Goal: Information Seeking & Learning: Find specific fact

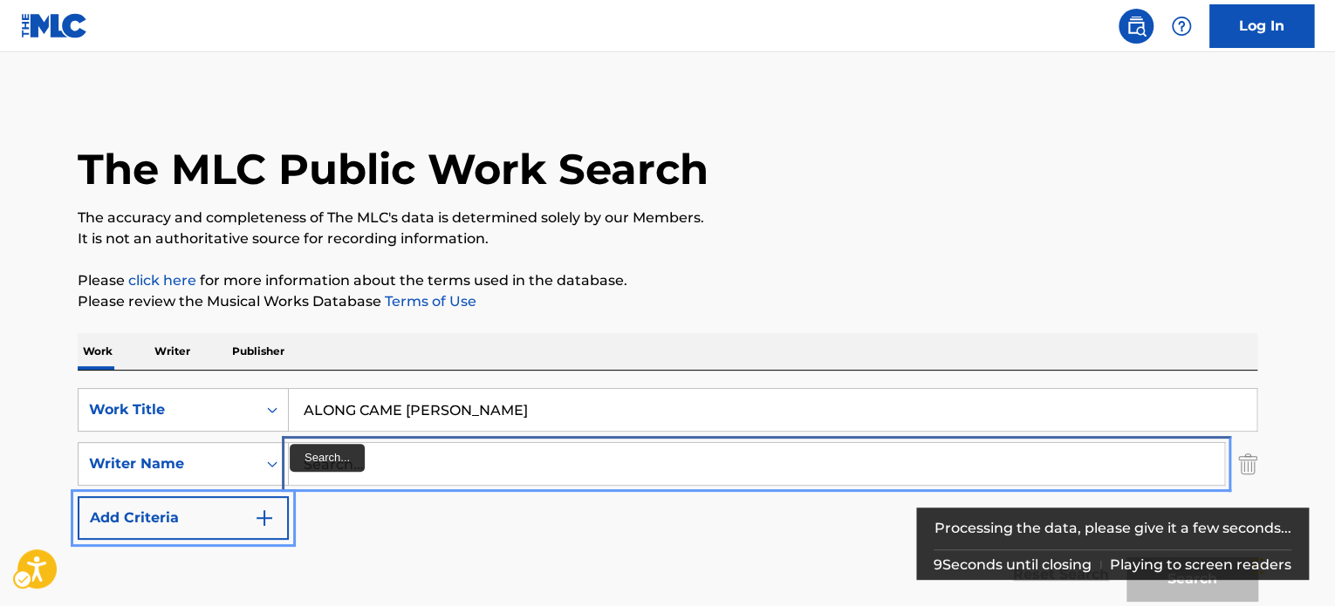
drag, startPoint x: 359, startPoint y: 461, endPoint x: 369, endPoint y: 462, distance: 9.8
click at [359, 462] on input "Search..." at bounding box center [756, 464] width 935 height 42
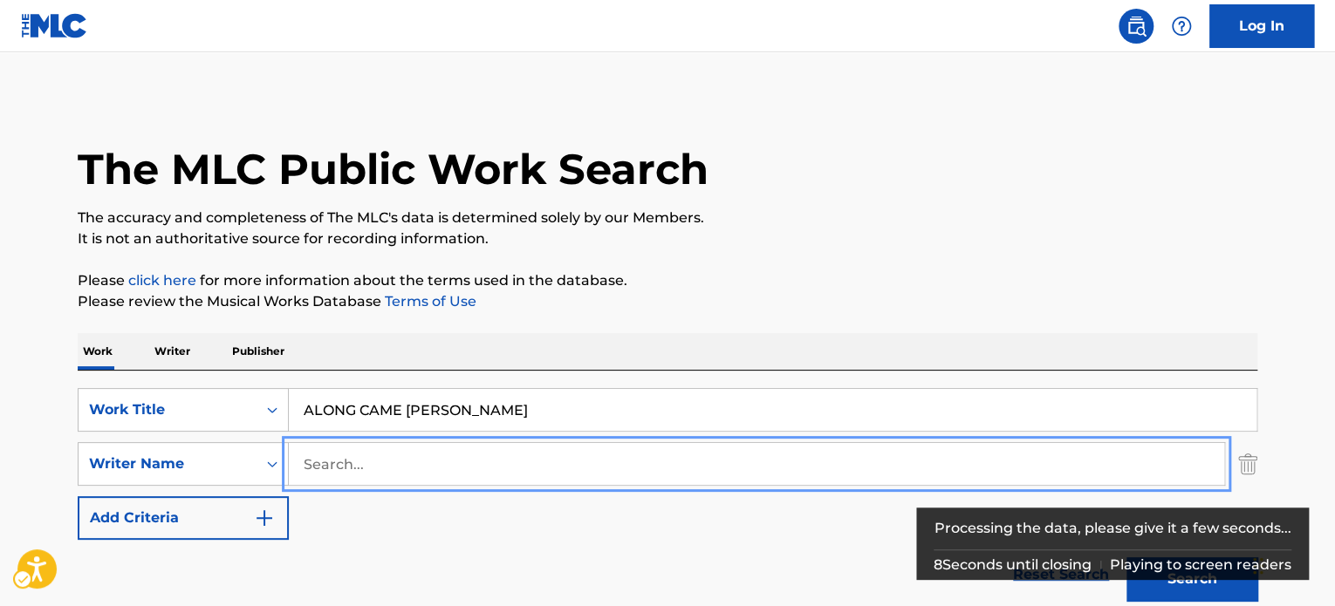
paste input "[PERSON_NAME]"
type input "[PERSON_NAME]"
click at [78, 496] on button "Add Criteria" at bounding box center [183, 518] width 211 height 44
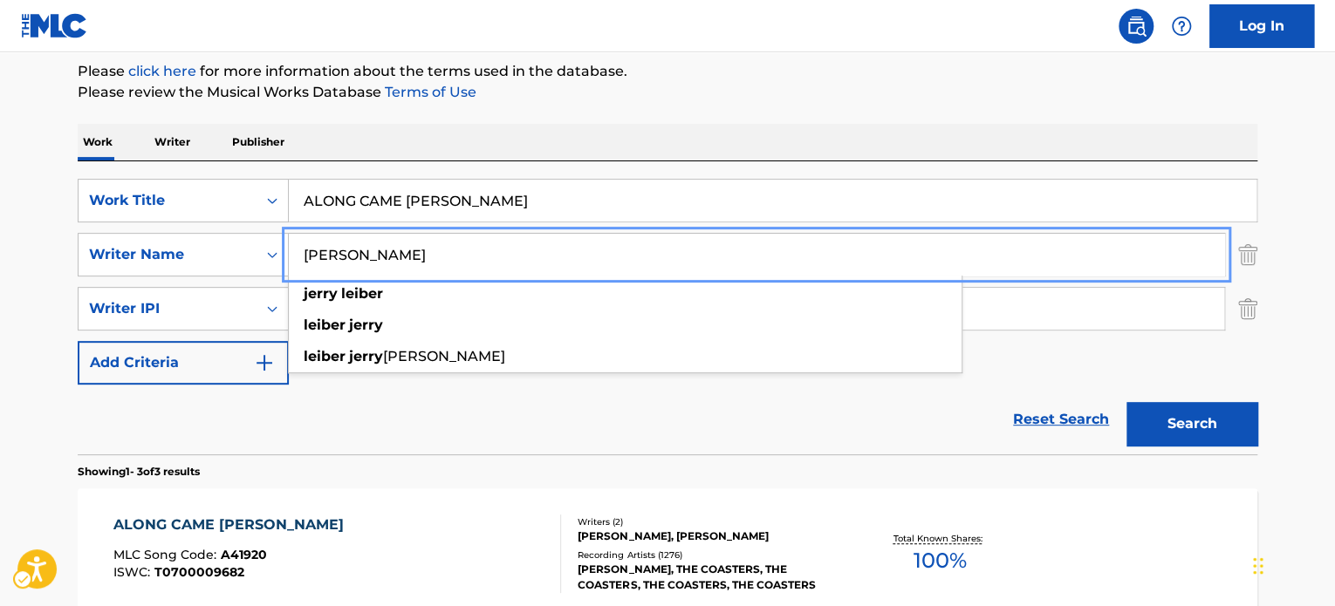
scroll to position [207, 0]
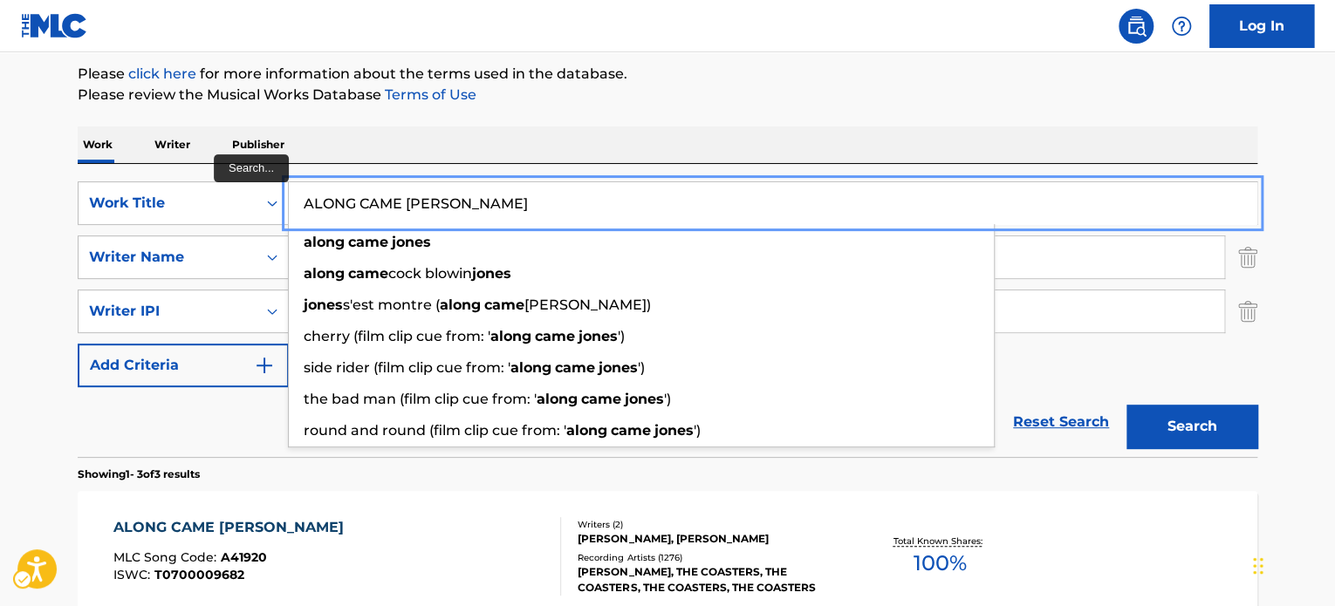
paste input "DOWN HOME GIRL"
drag, startPoint x: 352, startPoint y: 195, endPoint x: 168, endPoint y: 169, distance: 186.7
click at [142, 169] on div "SearchWithCriteria3d87da25-200b-4e1c-899a-f023ed06fe41 Work Title | Submit | Su…" at bounding box center [668, 310] width 1180 height 293
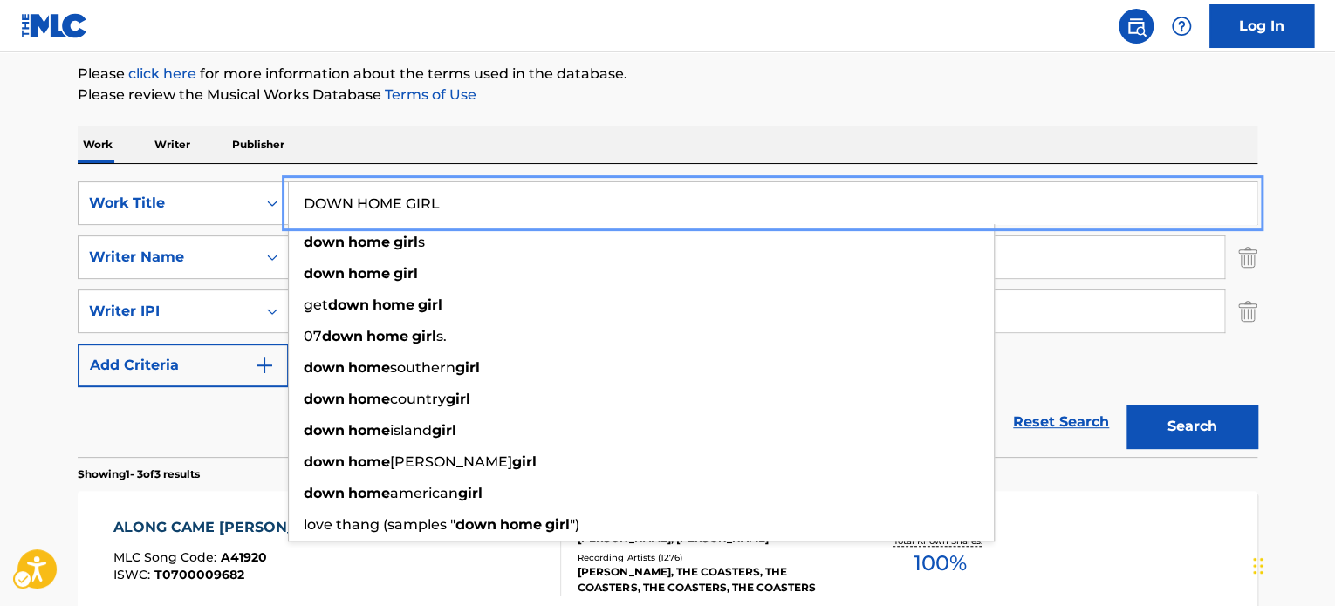
type input "DOWN HOME GIRL"
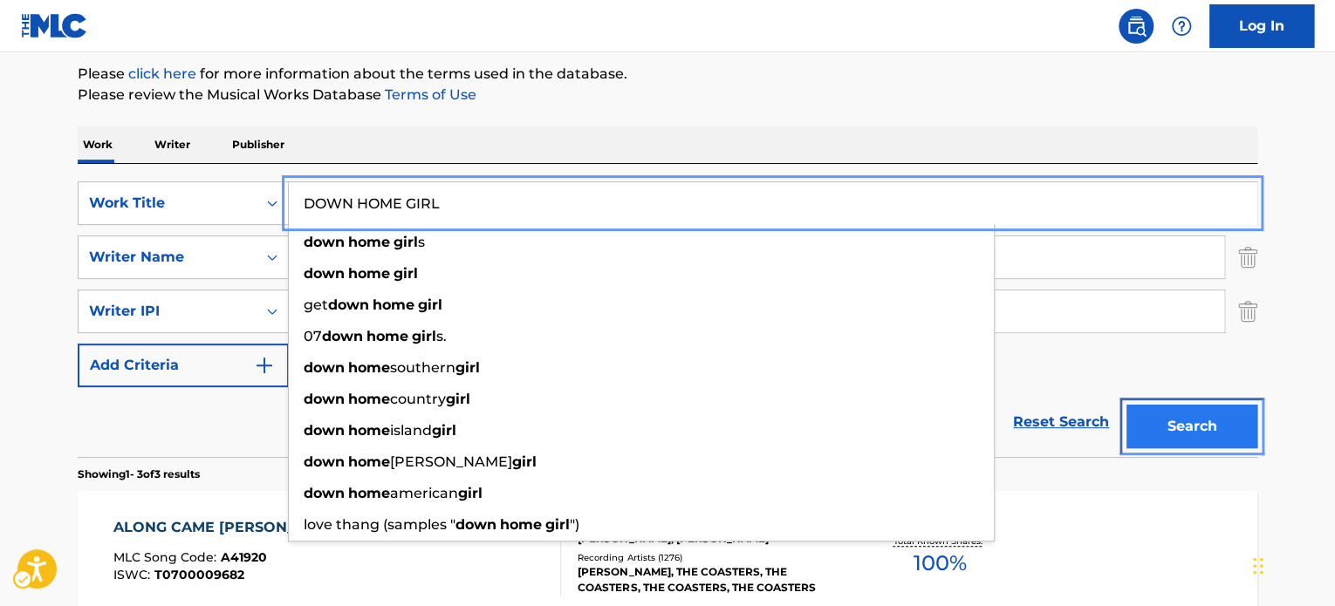
click at [1190, 421] on button "Search" at bounding box center [1191, 427] width 131 height 44
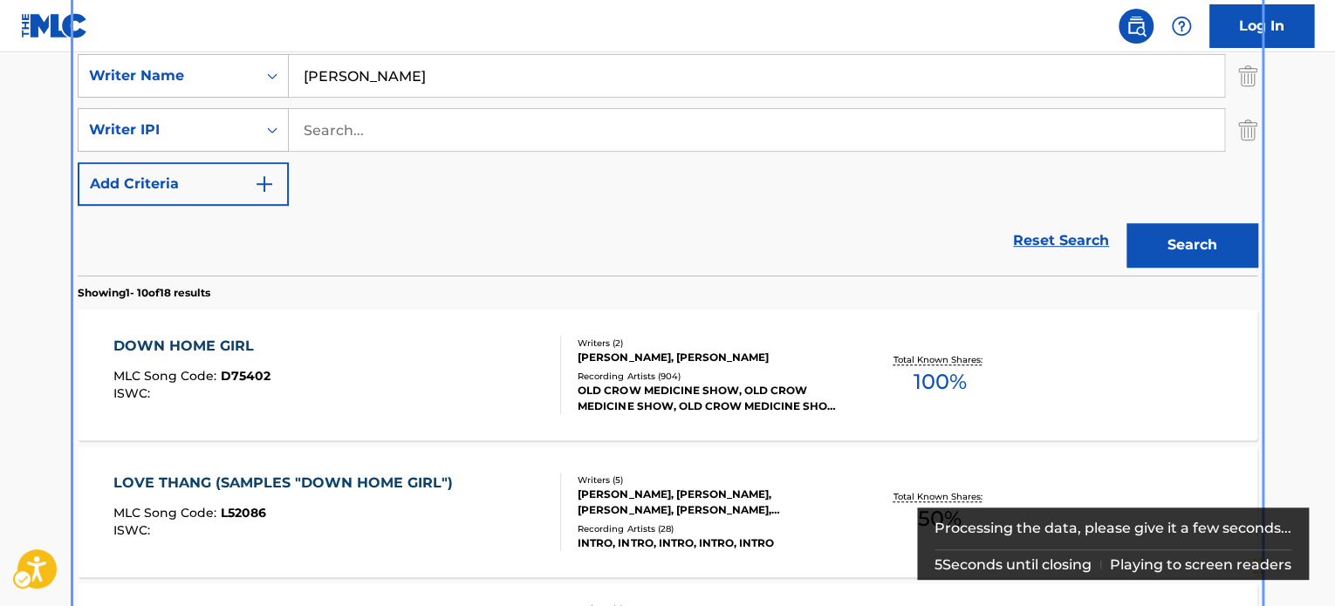
scroll to position [370, 0]
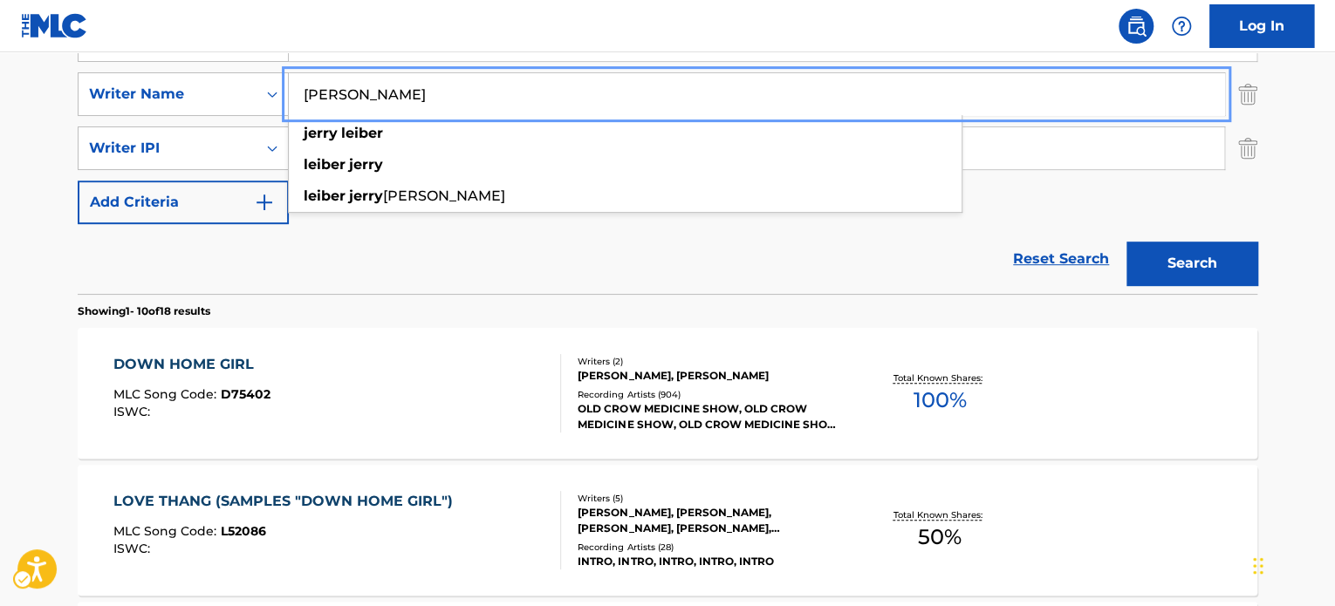
paste input "ESLABON POR ESLABON"
drag, startPoint x: 327, startPoint y: 100, endPoint x: 232, endPoint y: 118, distance: 96.7
click at [232, 118] on div "SearchWithCriteria3d87da25-200b-4e1c-899a-f023ed06fe41 Work Title | Submit | Su…" at bounding box center [668, 121] width 1180 height 206
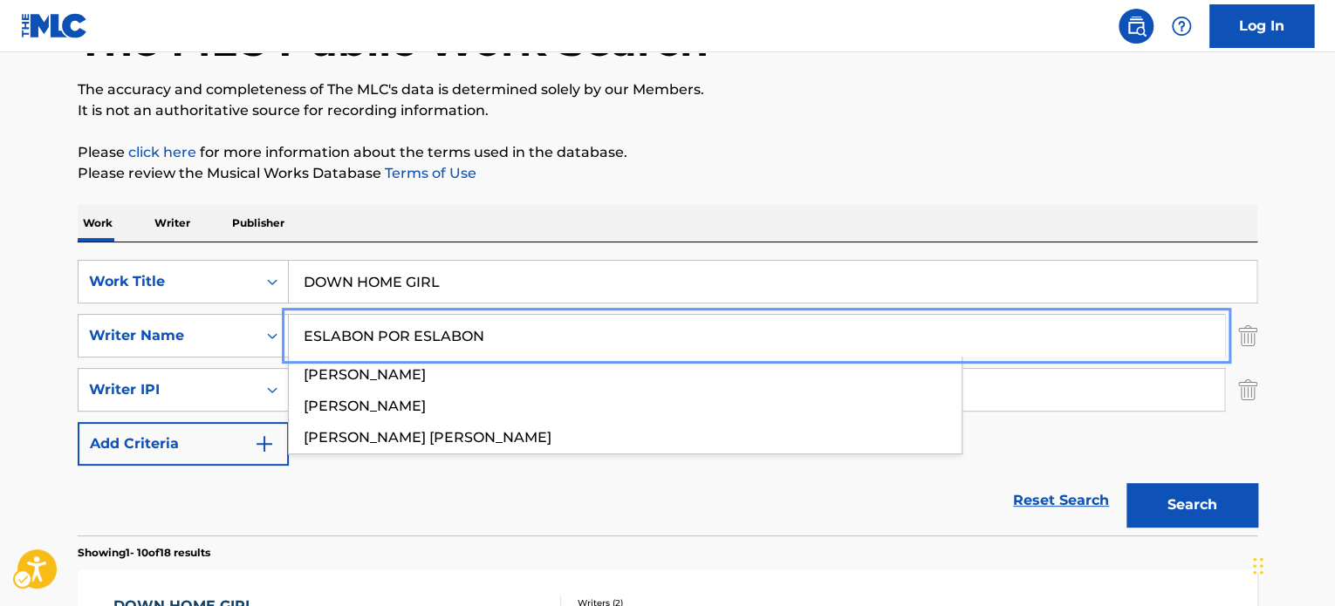
scroll to position [108, 0]
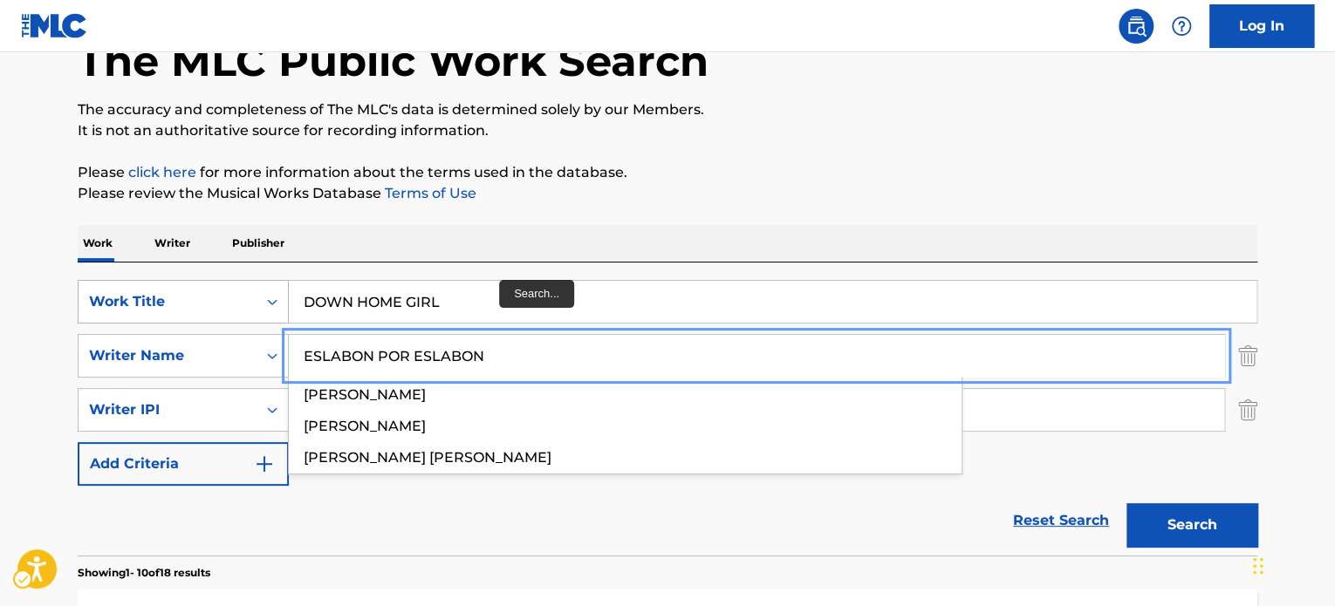
type input "ESLABON POR ESLABON"
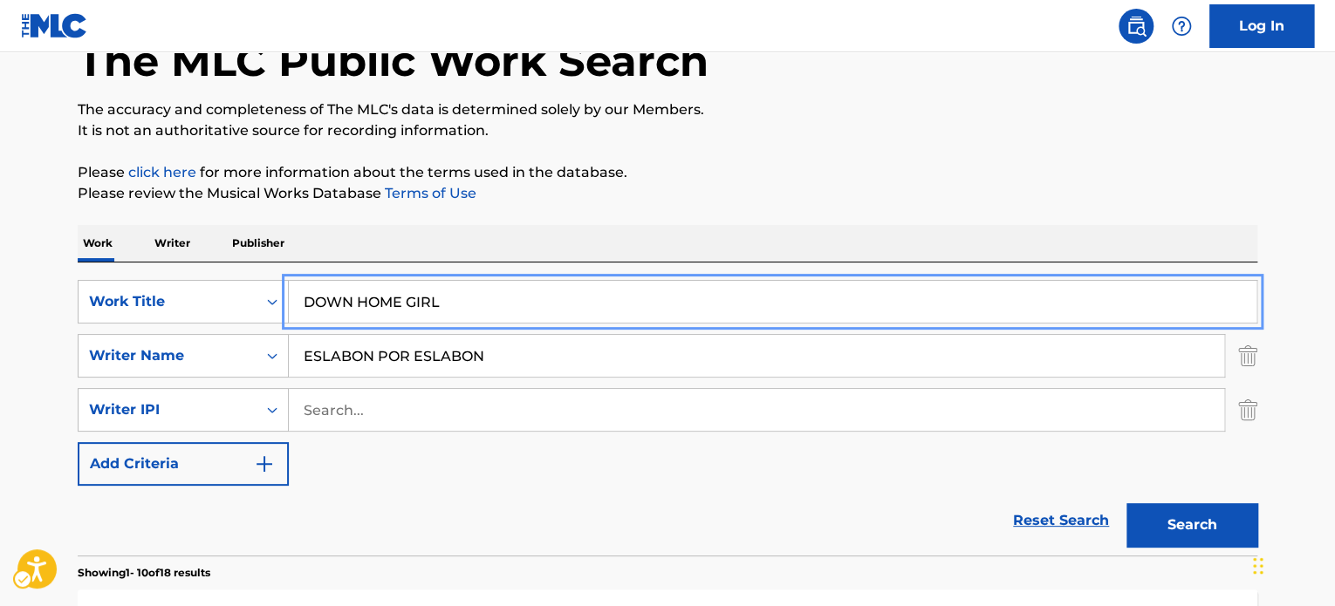
paste input "ESLABON POR ESLABON"
drag, startPoint x: 206, startPoint y: 318, endPoint x: 73, endPoint y: 318, distance: 132.6
type input "ESLABON POR ESLABON"
click at [768, 183] on p "Please review the Musical Works Database Terms of Use | New Window" at bounding box center [668, 193] width 1180 height 21
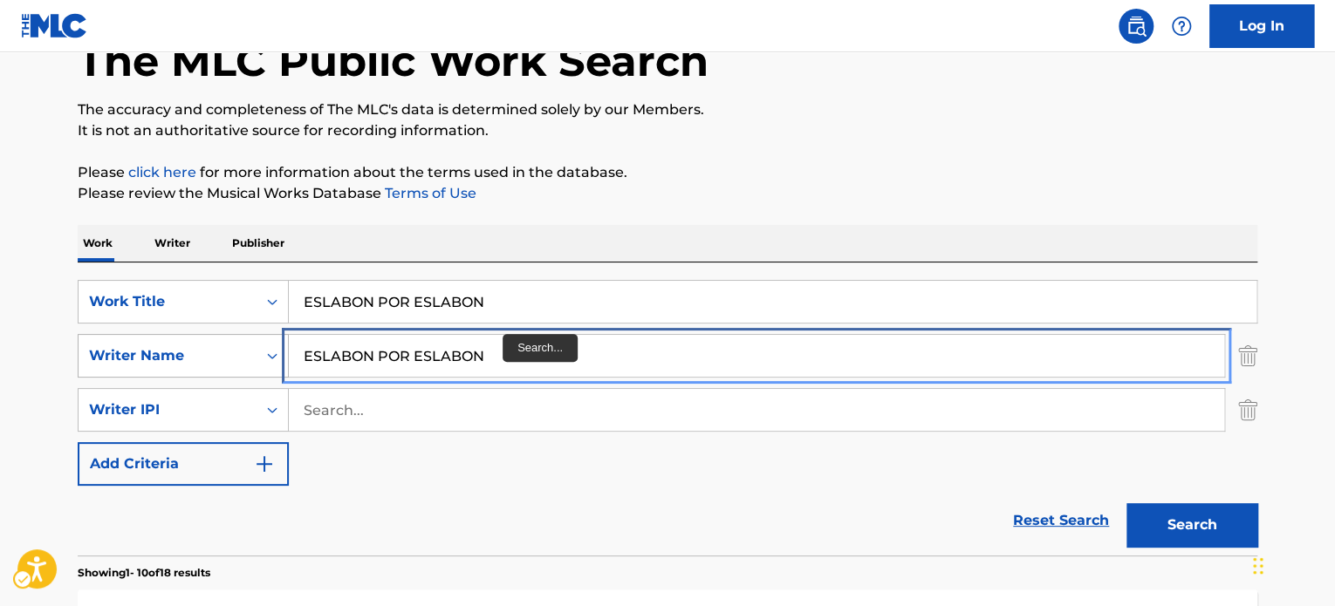
paste input "[PERSON_NAME]"
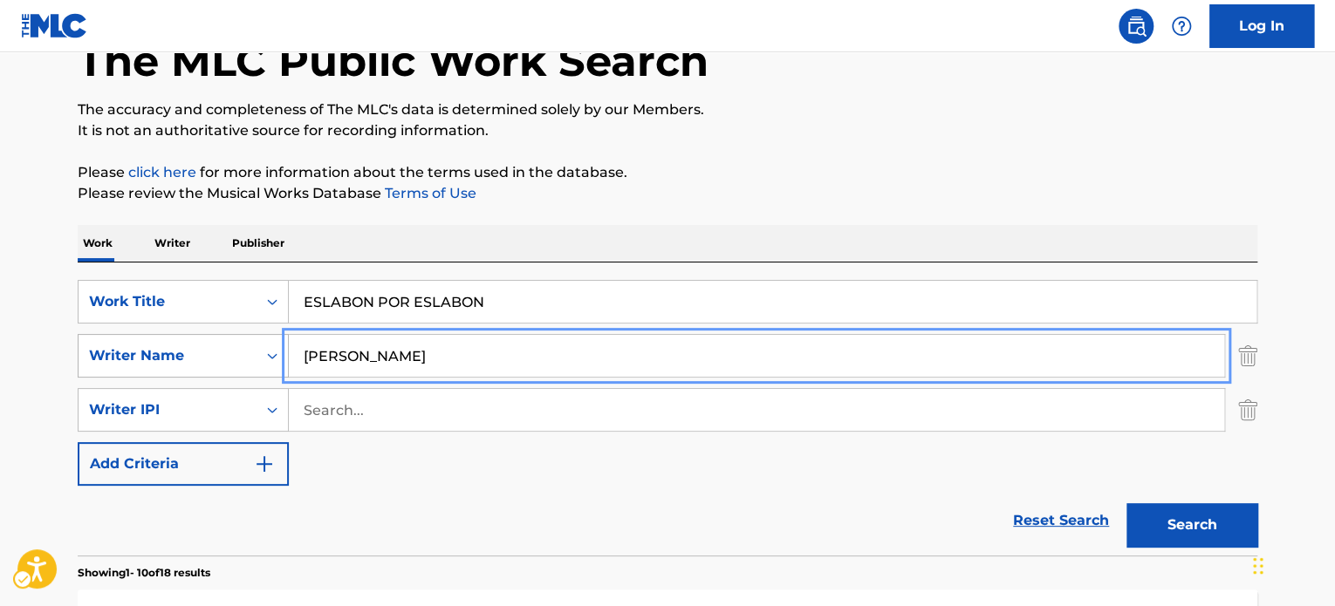
drag, startPoint x: 482, startPoint y: 353, endPoint x: 133, endPoint y: 355, distance: 348.1
click at [133, 355] on div "SearchWithCriteria6ce66364-d60e-4e84-8725-b44773d11459 Writer Name [PERSON_NAME]" at bounding box center [668, 356] width 1180 height 44
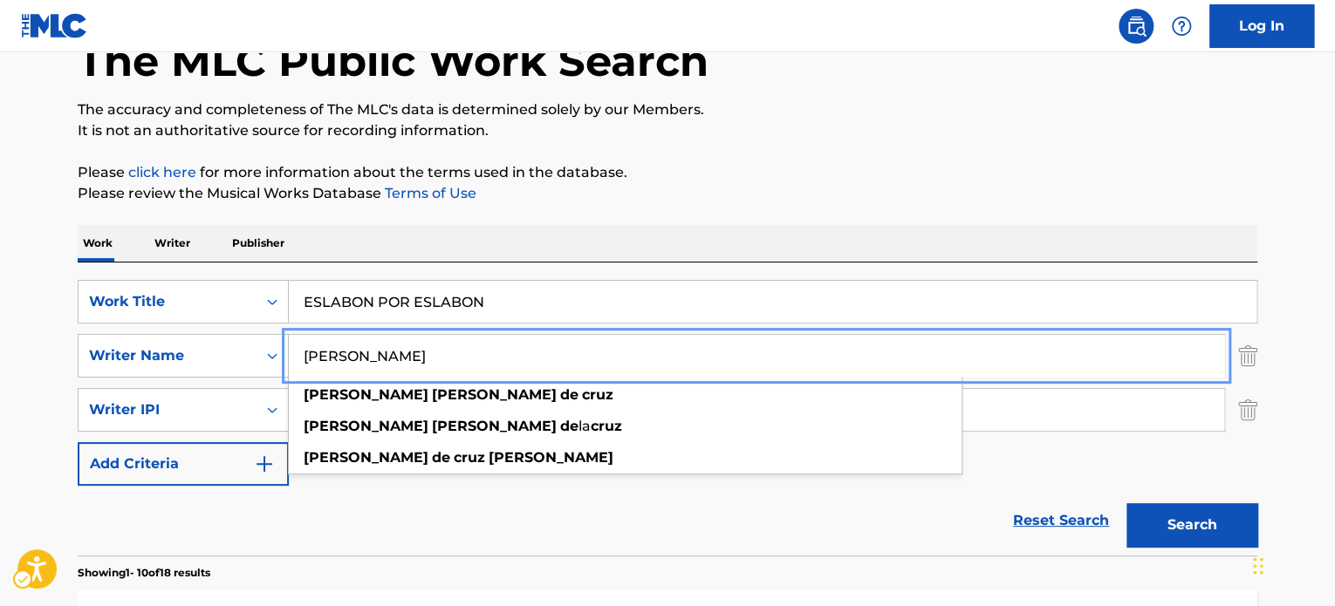
type input "[PERSON_NAME]"
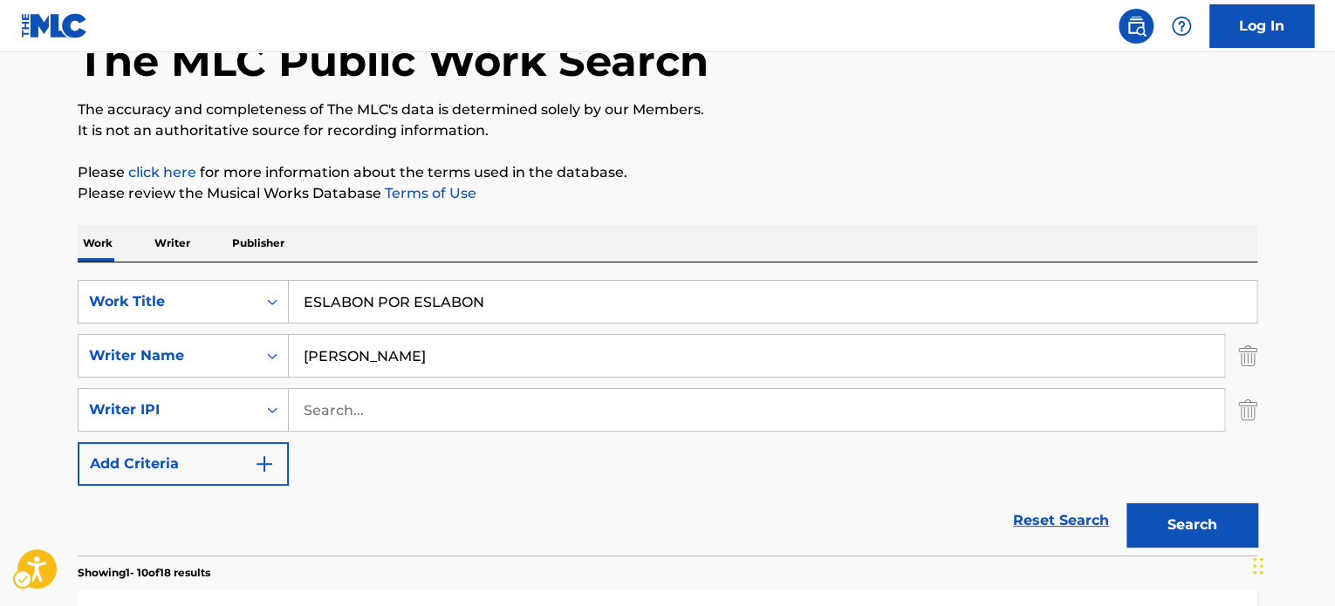
drag, startPoint x: 1151, startPoint y: 547, endPoint x: 1159, endPoint y: 543, distance: 9.0
click at [1153, 546] on div "Search" at bounding box center [1188, 521] width 140 height 70
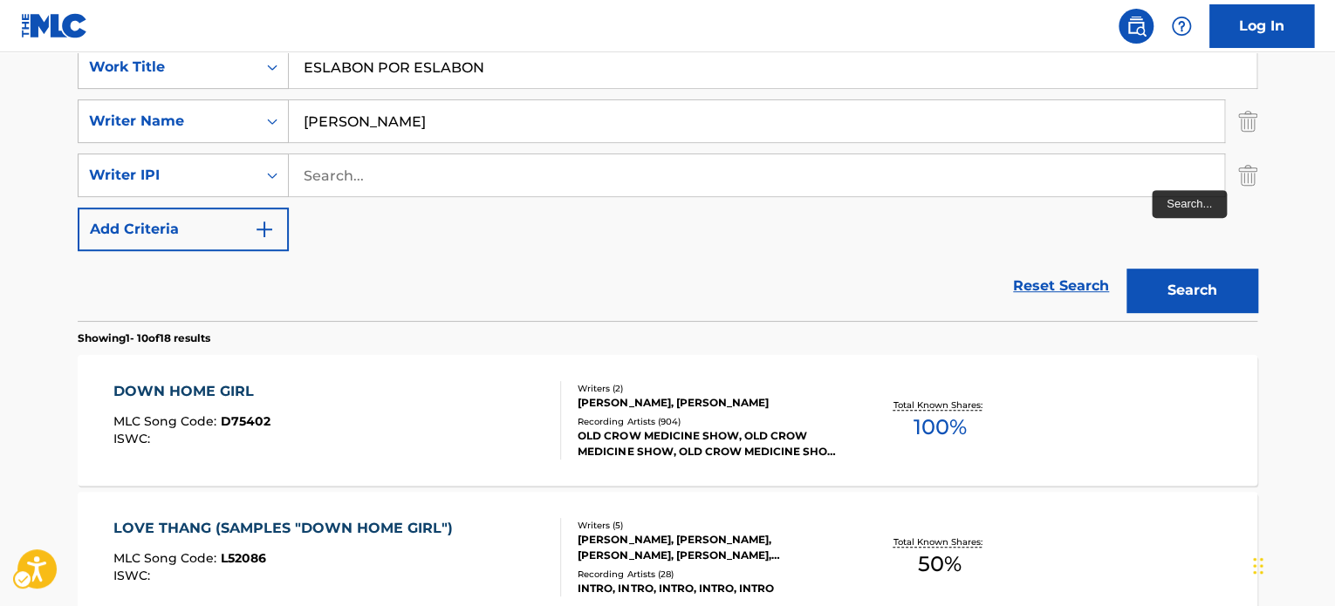
scroll to position [370, 0]
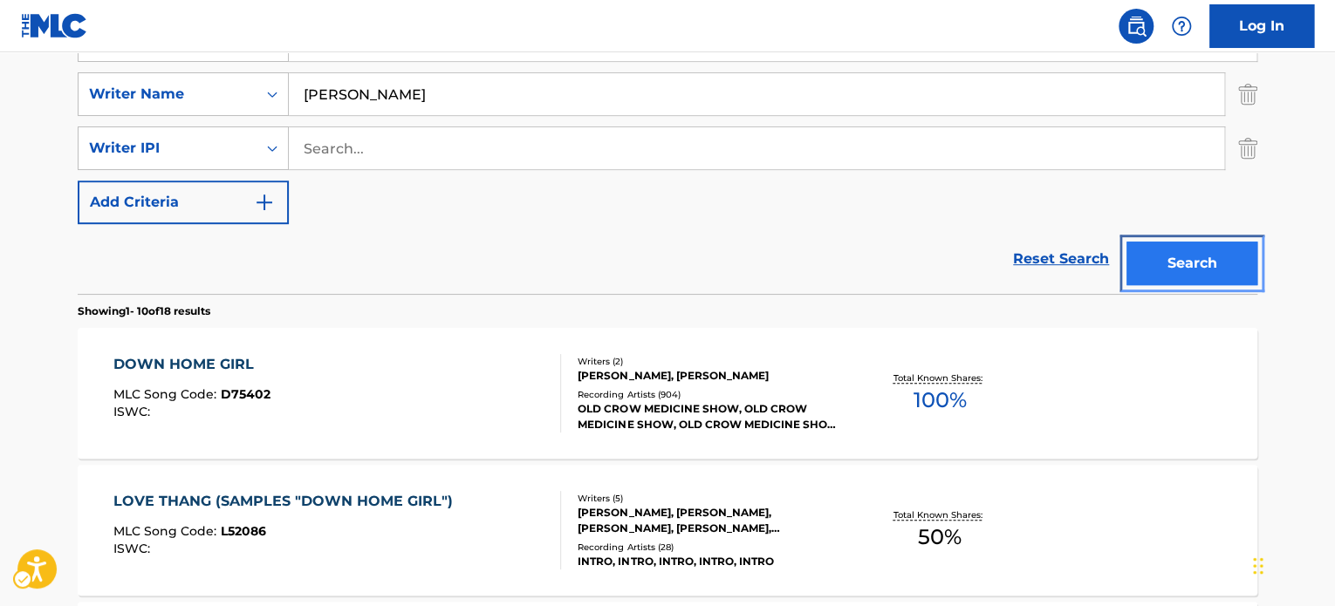
click at [1145, 282] on button "Search" at bounding box center [1191, 264] width 131 height 44
